Goal: Browse casually: Explore the website without a specific task or goal

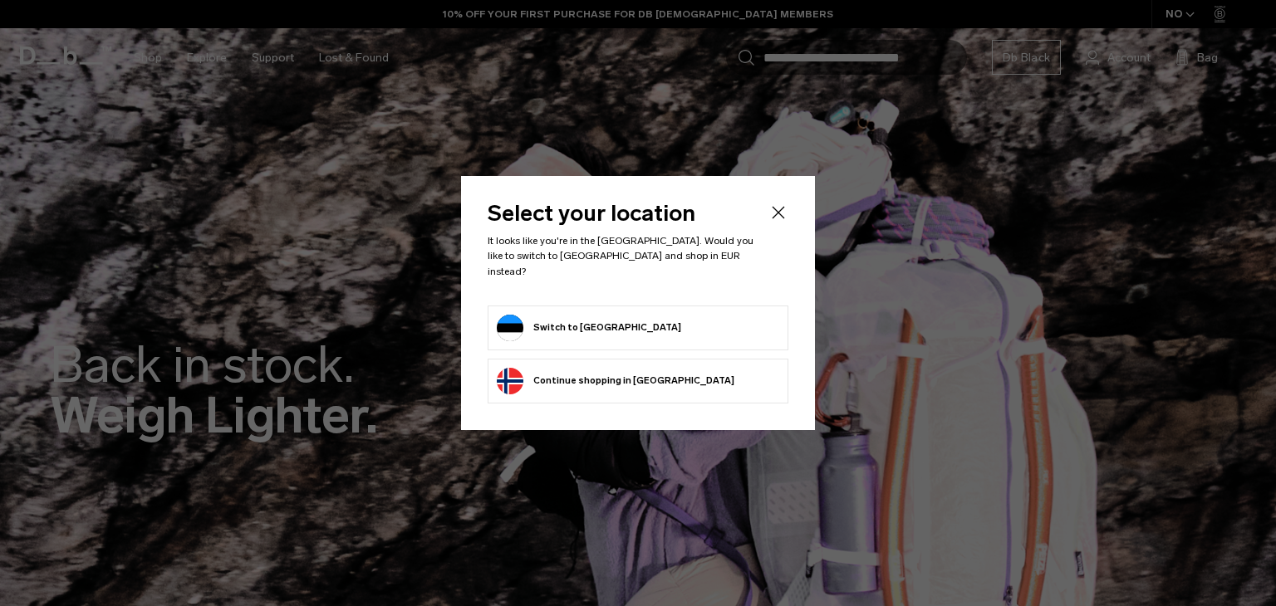
click at [634, 319] on form "Switch to Estonia" at bounding box center [638, 328] width 282 height 27
click at [564, 315] on button "Switch to Estonia" at bounding box center [589, 328] width 184 height 27
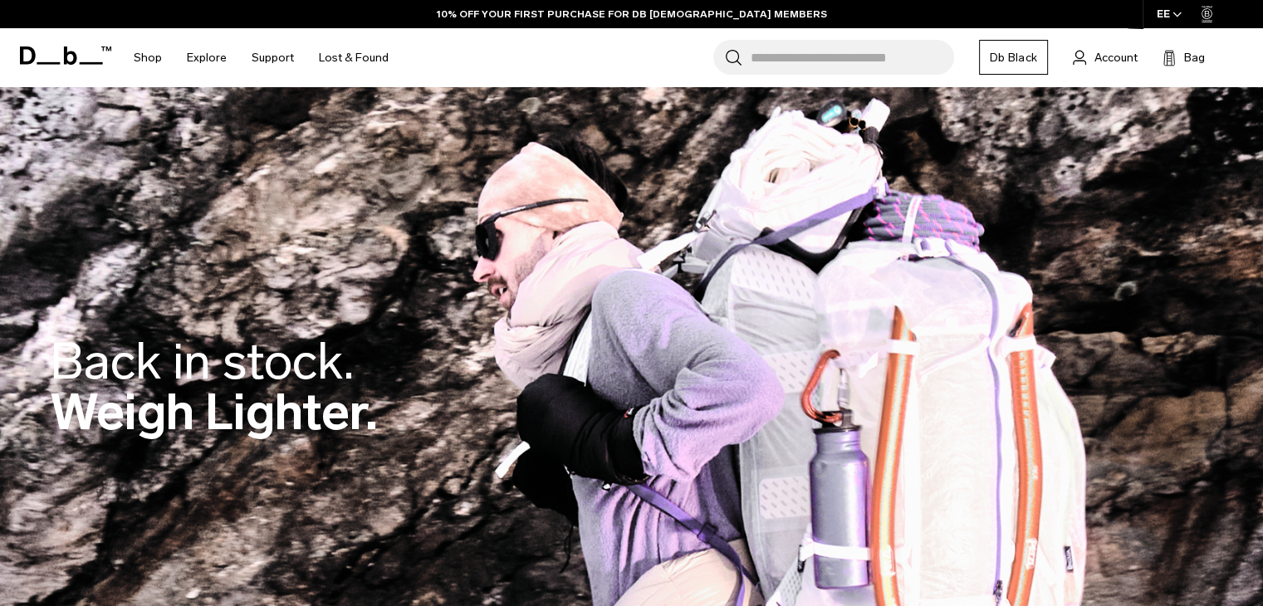
click at [987, 70] on link "Db Black" at bounding box center [1013, 57] width 69 height 35
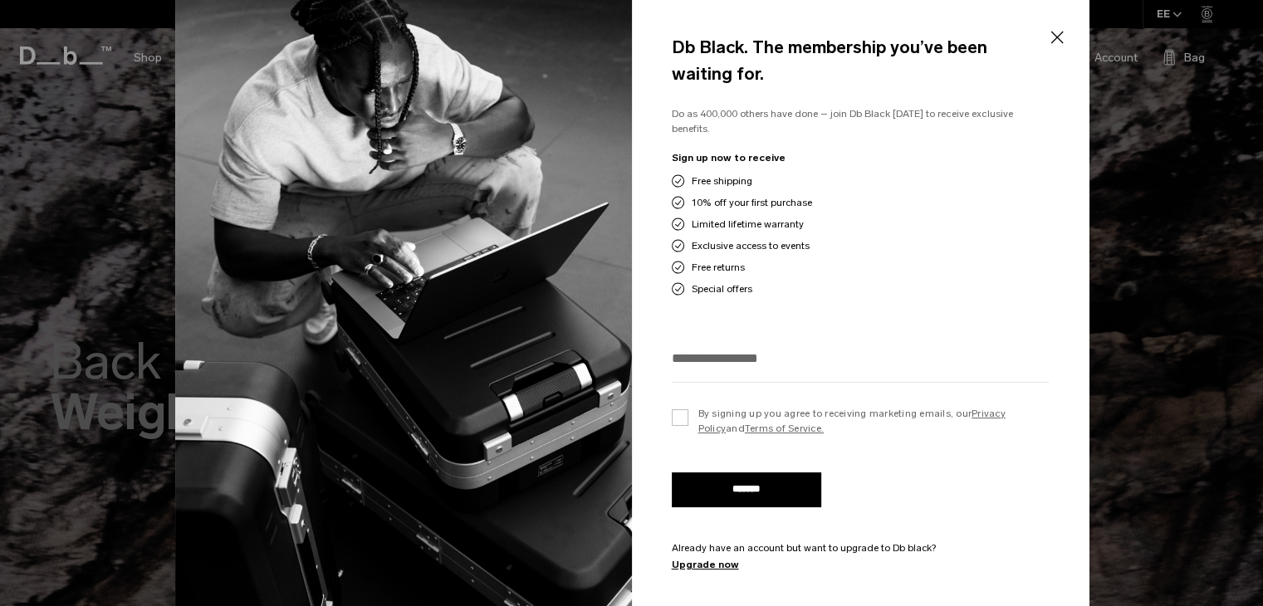
click at [1043, 33] on div "Db Black. The membership you’ve been waiting for. Do as 400,000 others have don…" at bounding box center [860, 303] width 457 height 638
click at [1054, 38] on button "Close" at bounding box center [1056, 37] width 21 height 35
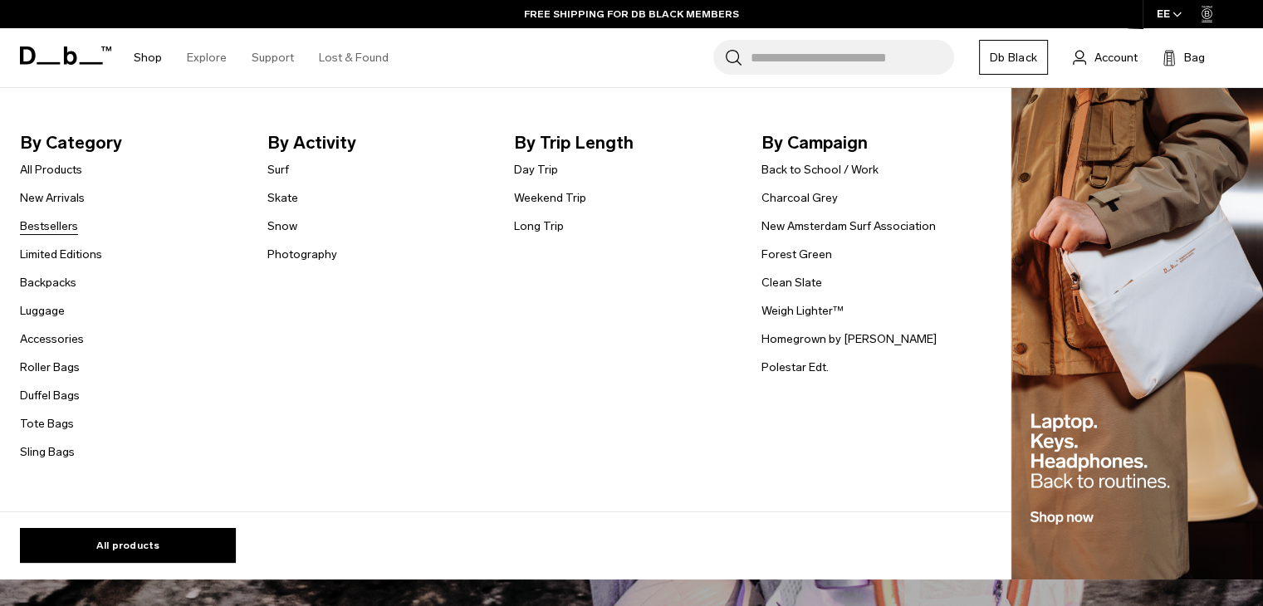
click at [52, 230] on link "Bestsellers" at bounding box center [49, 226] width 58 height 17
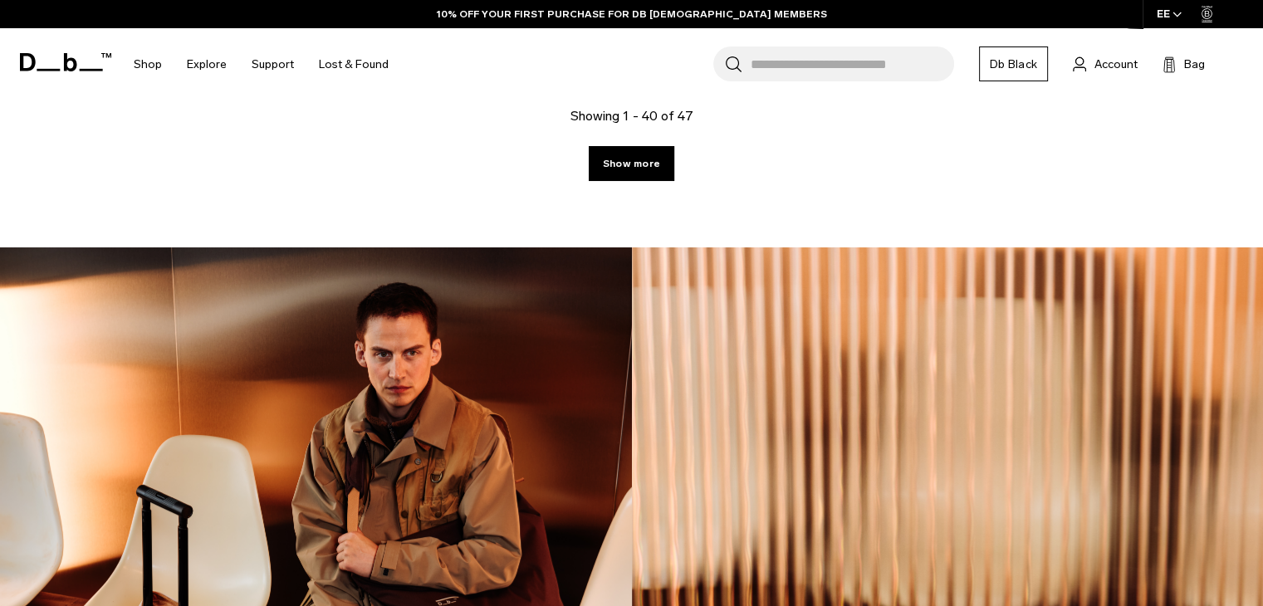
scroll to position [6560, 0]
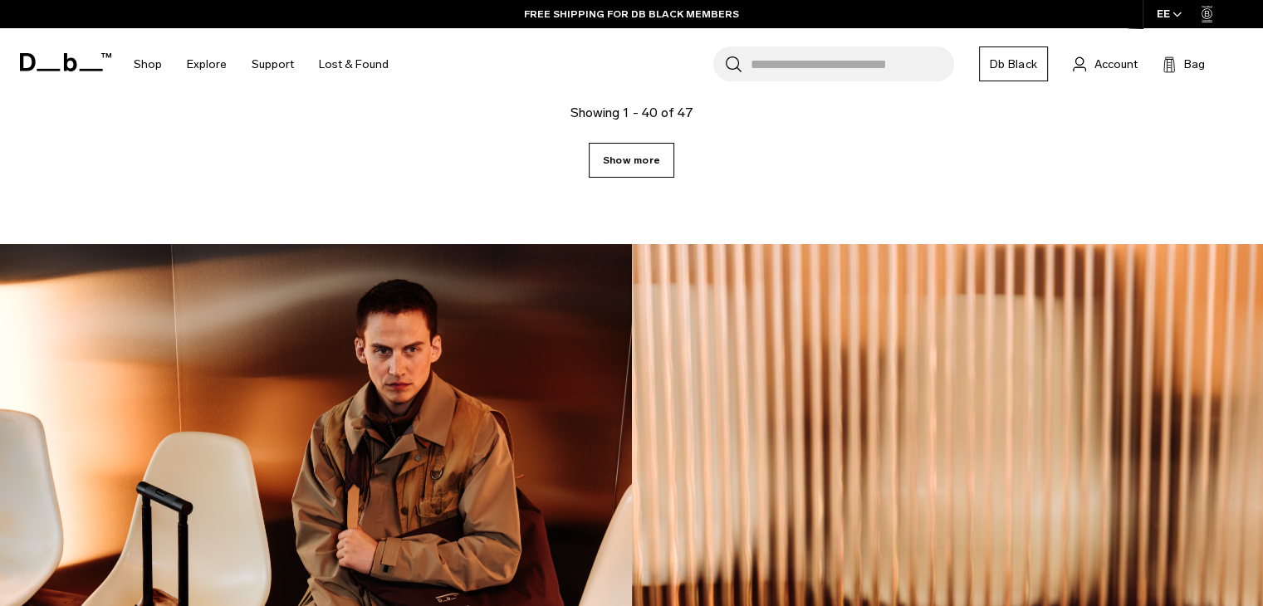
click at [629, 143] on link "Show more" at bounding box center [632, 160] width 86 height 35
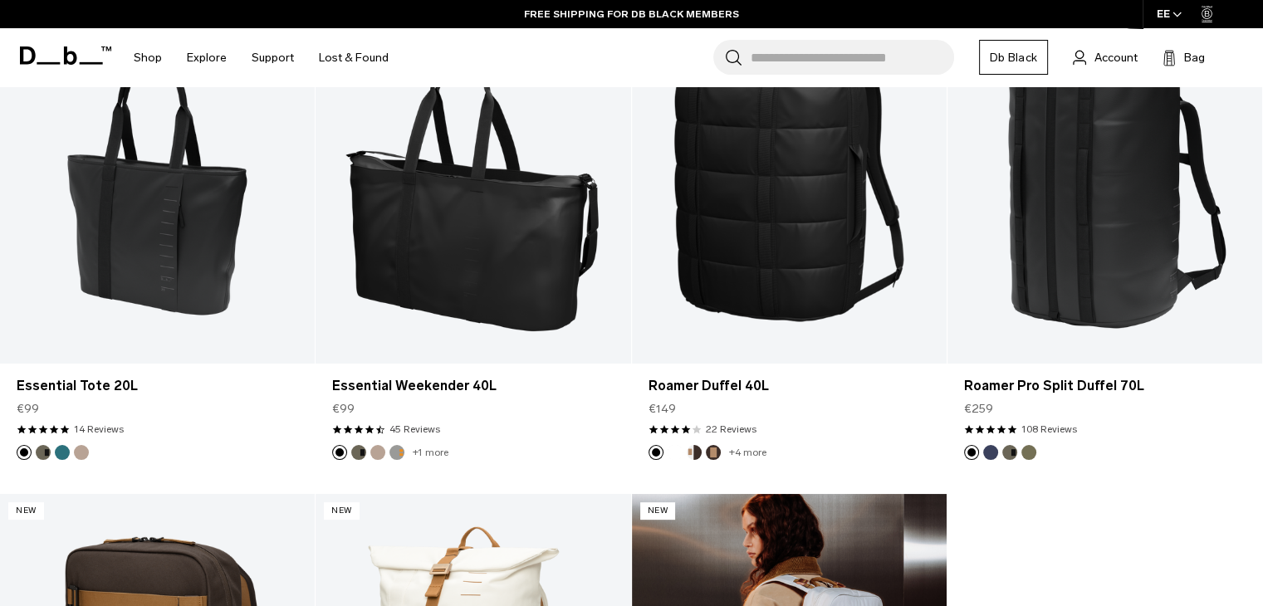
scroll to position [6643, 0]
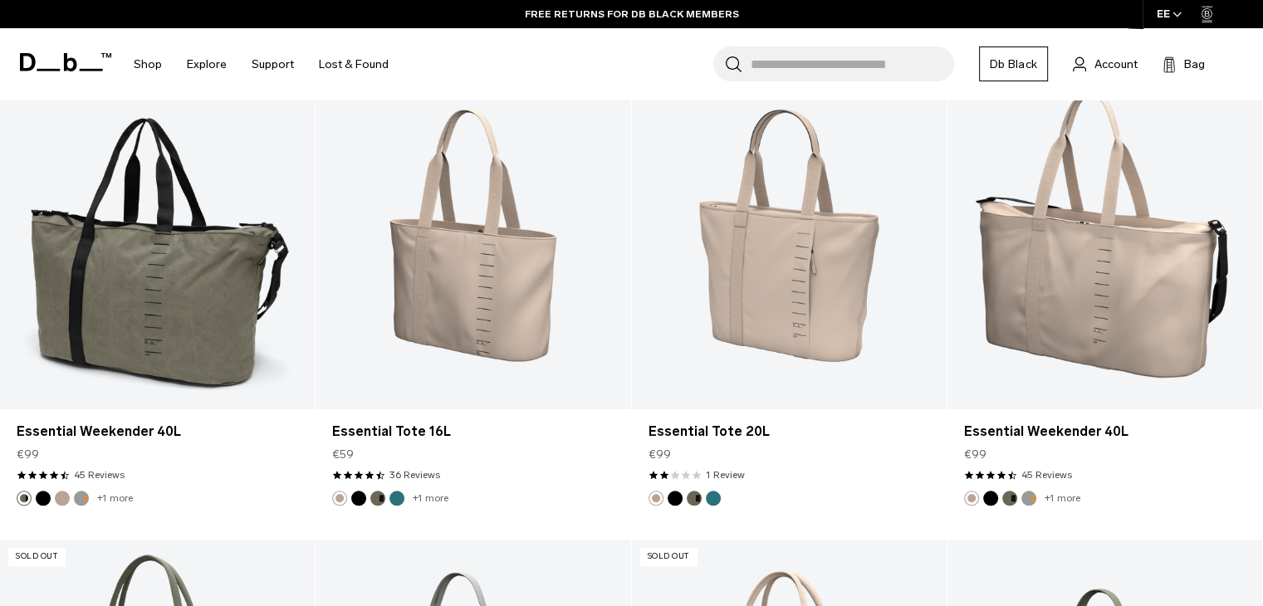
scroll to position [1329, 0]
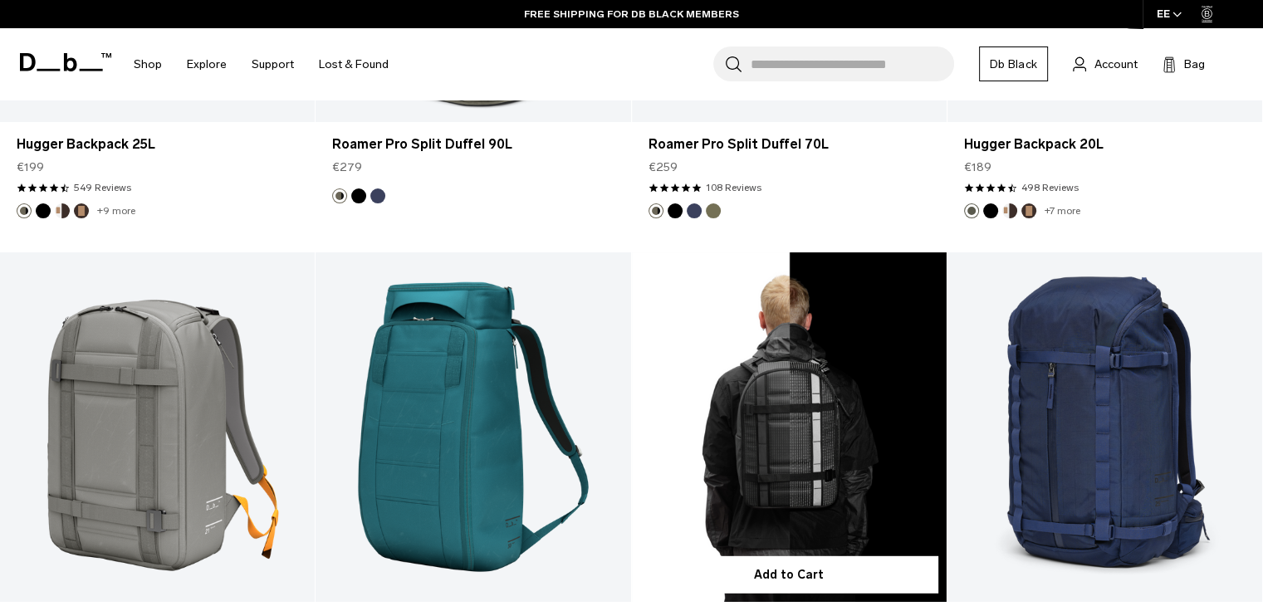
scroll to position [4733, 0]
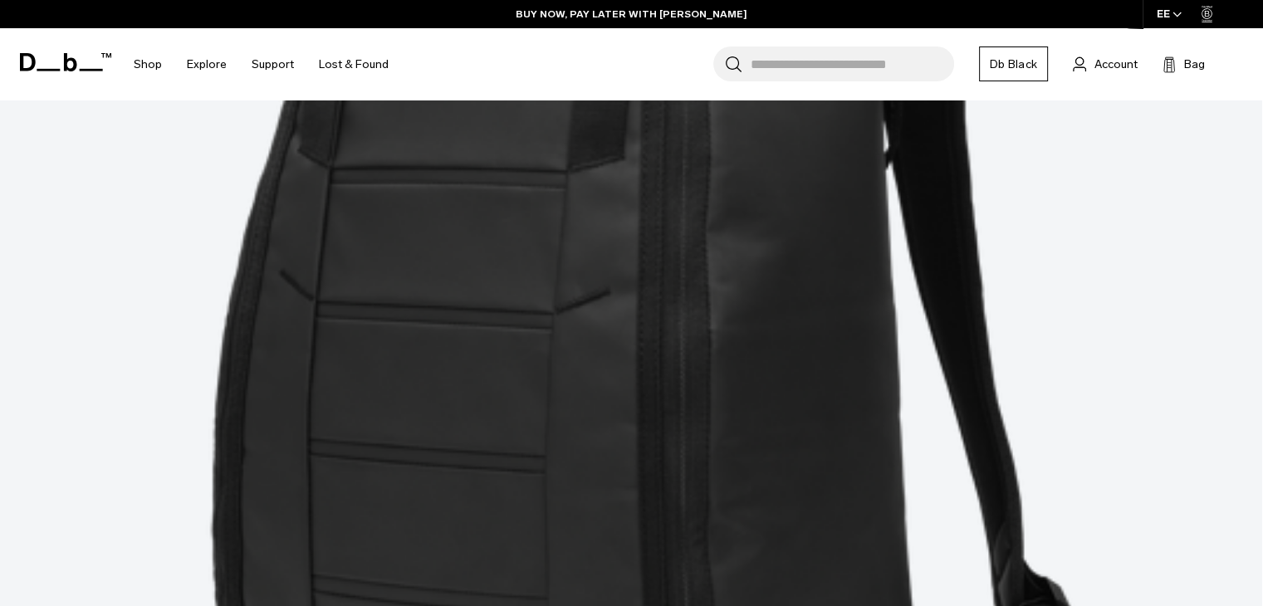
scroll to position [2906, 0]
